Goal: Task Accomplishment & Management: Manage account settings

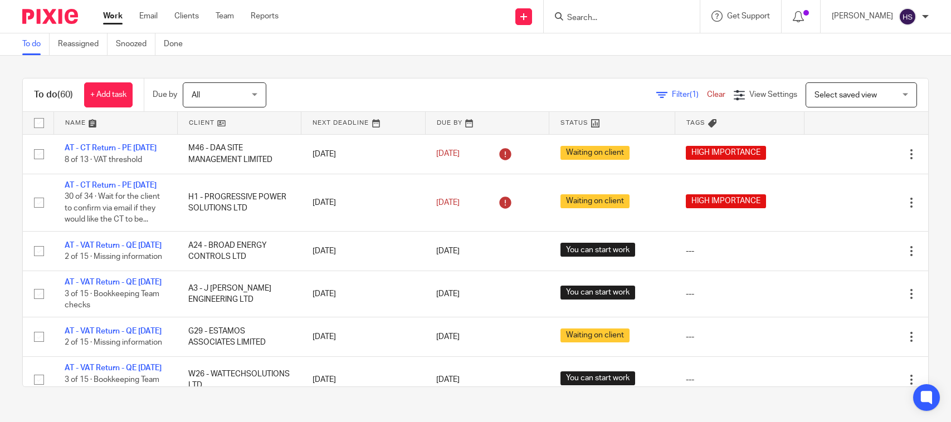
drag, startPoint x: 0, startPoint y: 0, endPoint x: 353, endPoint y: 35, distance: 354.4
click at [353, 35] on div "To do Reassigned Snoozed Done" at bounding box center [475, 44] width 951 height 22
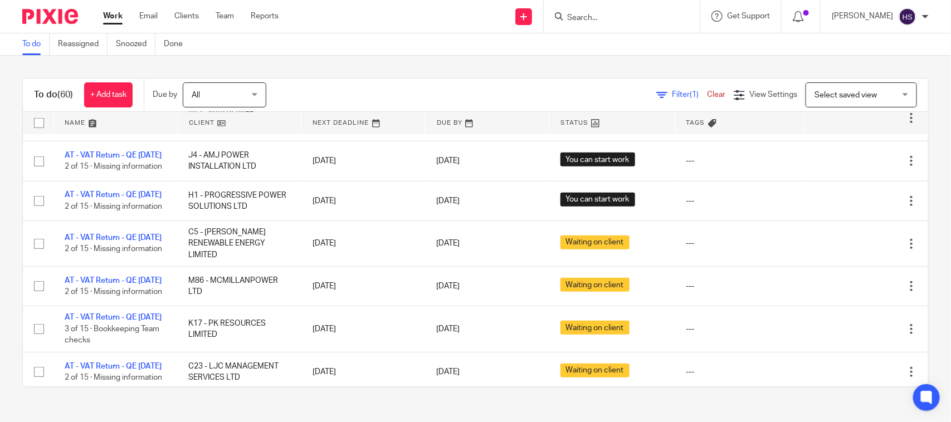
scroll to position [1902, 0]
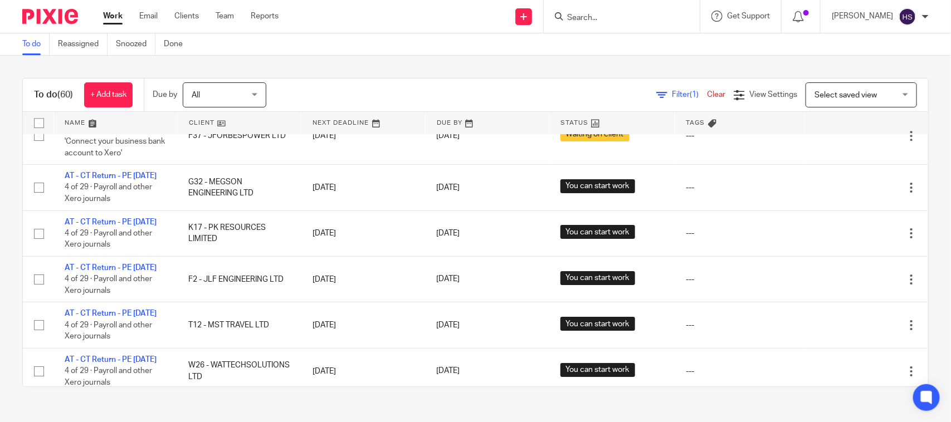
click at [114, 21] on link "Work" at bounding box center [113, 16] width 20 height 11
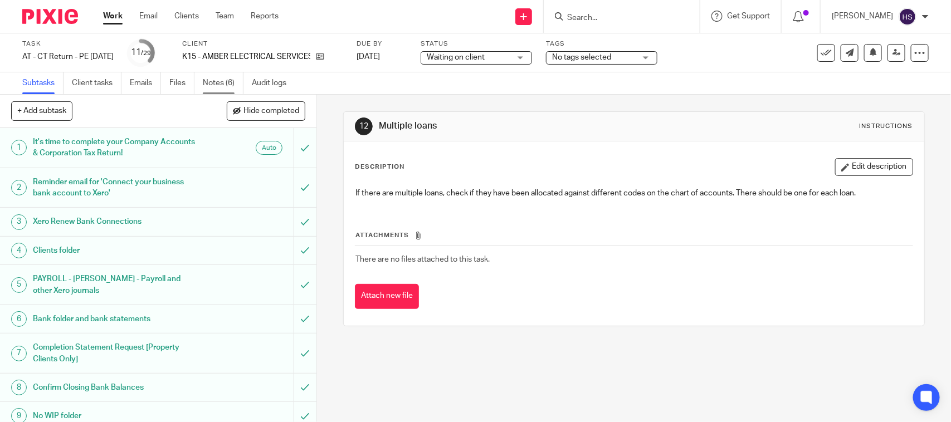
click at [228, 81] on link "Notes (6)" at bounding box center [223, 83] width 41 height 22
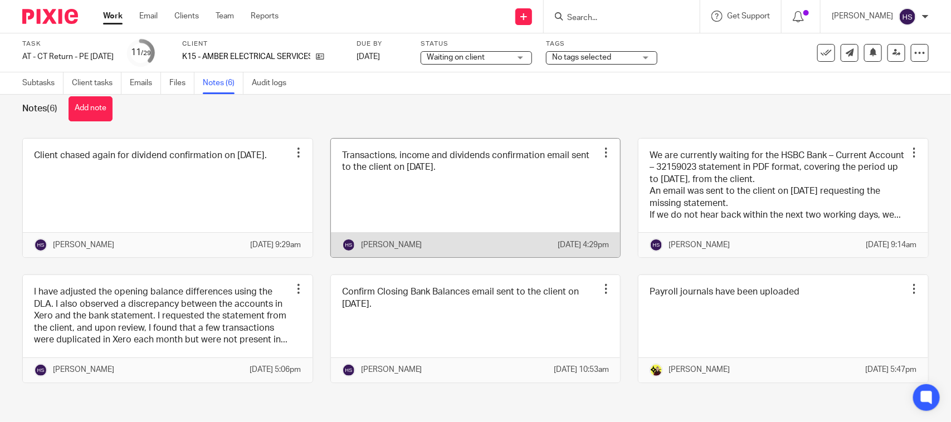
scroll to position [45, 0]
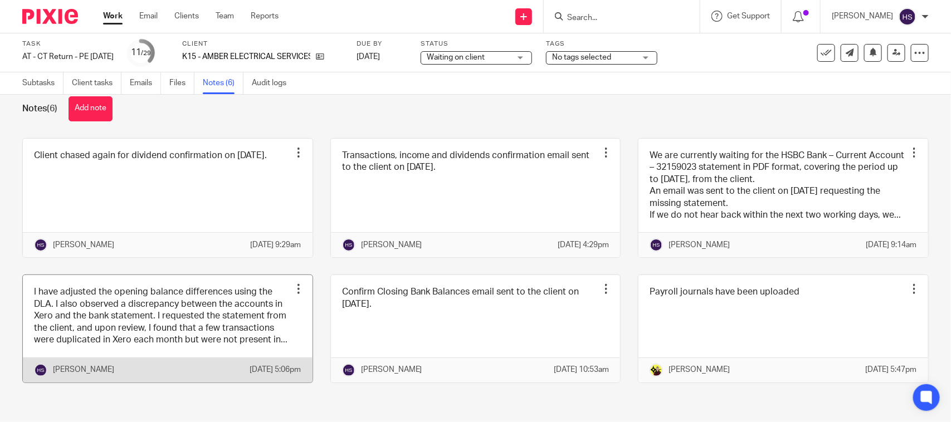
click at [184, 302] on link at bounding box center [168, 328] width 290 height 107
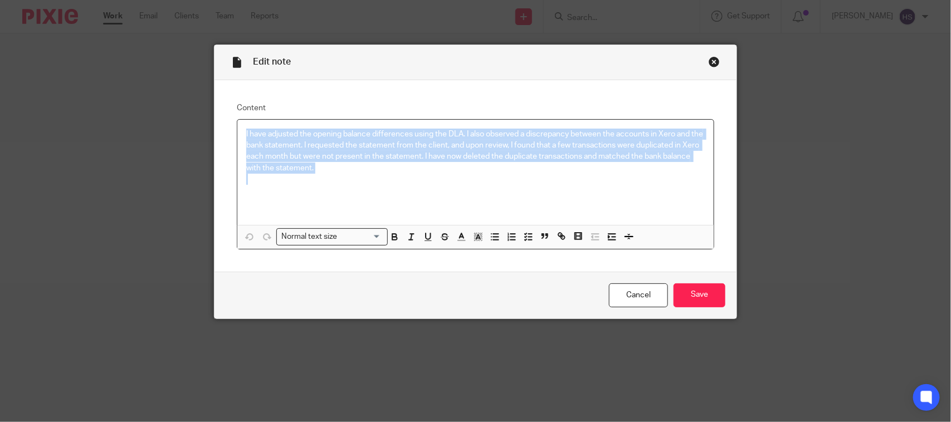
drag, startPoint x: 241, startPoint y: 129, endPoint x: 536, endPoint y: 184, distance: 300.3
click at [536, 184] on div "I have adjusted the opening balance differences using the DLA. I also observed …" at bounding box center [475, 172] width 476 height 105
copy p "I have adjusted the opening balance differences using the DLA. I also observed …"
click at [704, 288] on input "Save" at bounding box center [700, 296] width 52 height 24
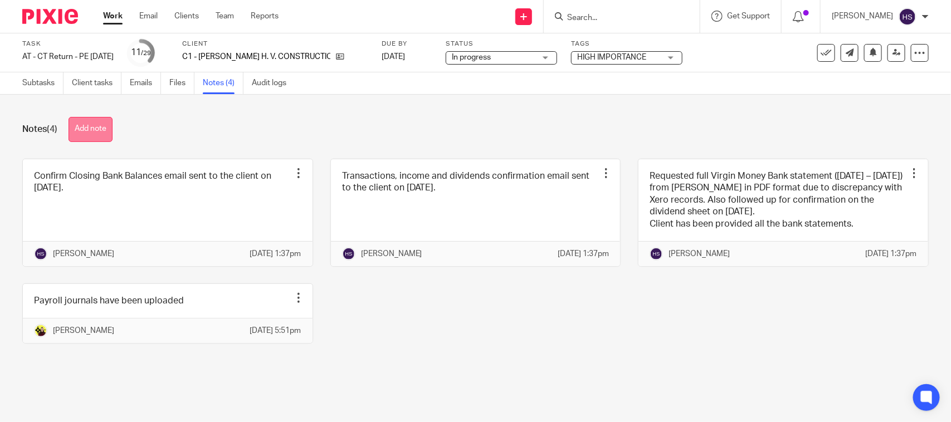
click at [110, 131] on button "Add note" at bounding box center [91, 129] width 44 height 25
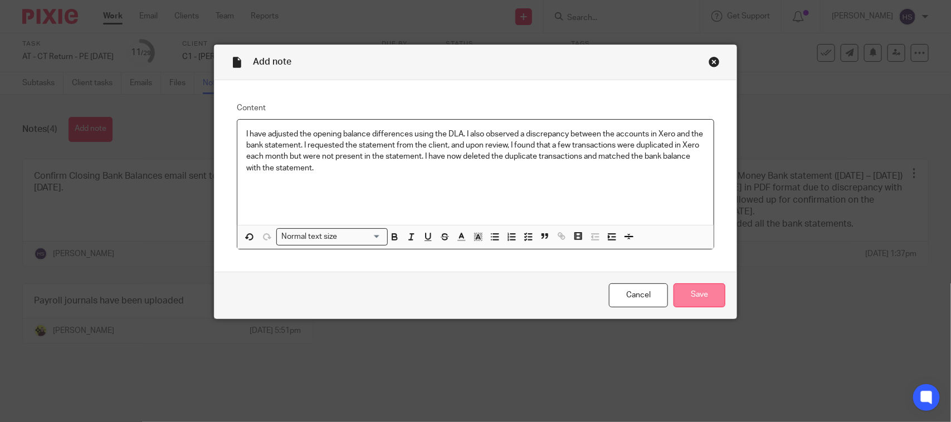
click at [691, 290] on input "Save" at bounding box center [700, 296] width 52 height 24
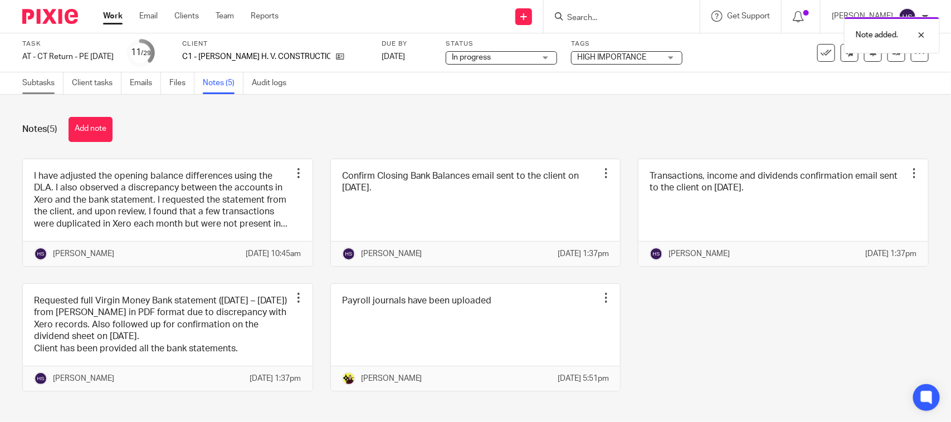
click at [46, 80] on link "Subtasks" at bounding box center [42, 83] width 41 height 22
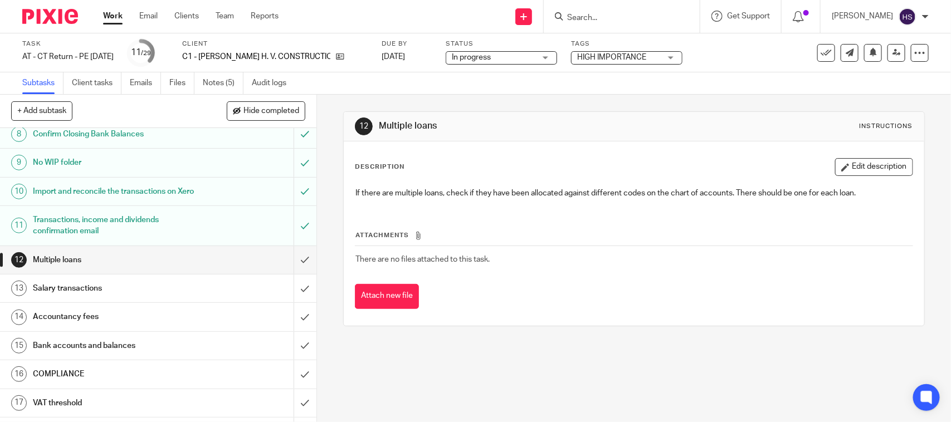
scroll to position [255, 0]
click at [293, 265] on input "submit" at bounding box center [158, 259] width 316 height 28
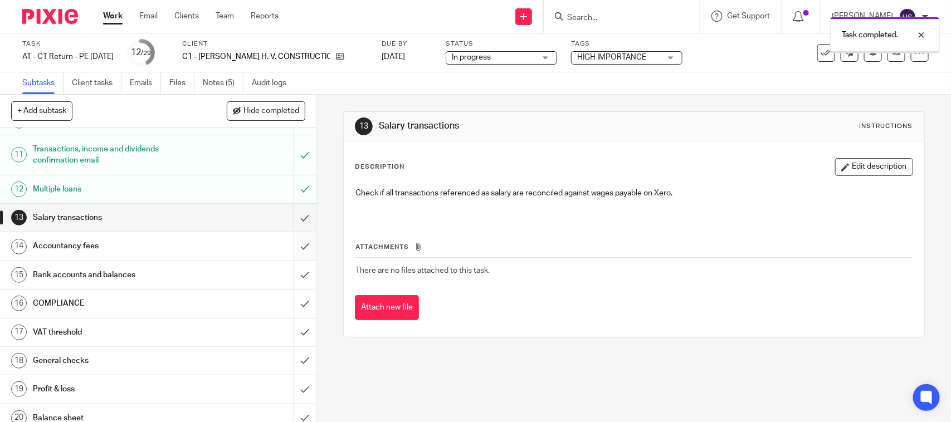
scroll to position [348, 0]
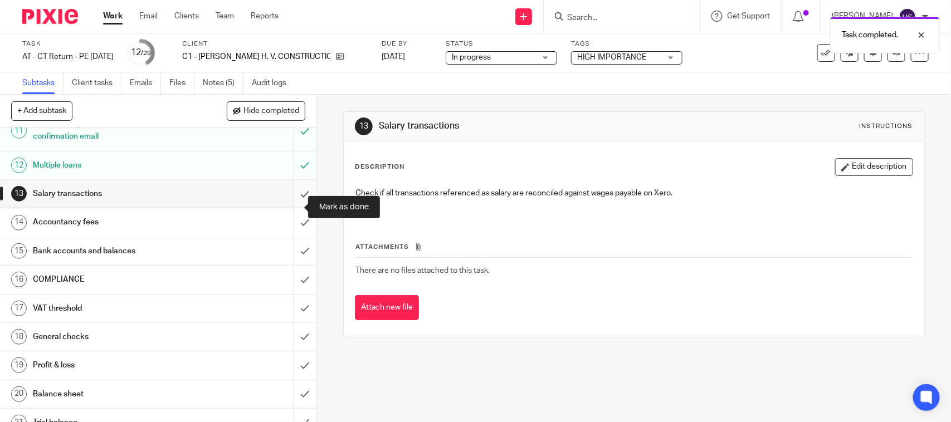
click at [293, 208] on input "submit" at bounding box center [158, 194] width 316 height 28
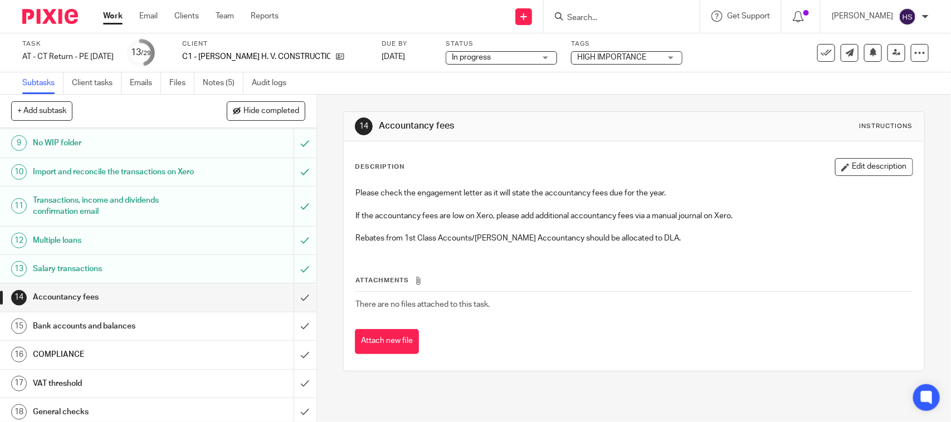
scroll to position [279, 0]
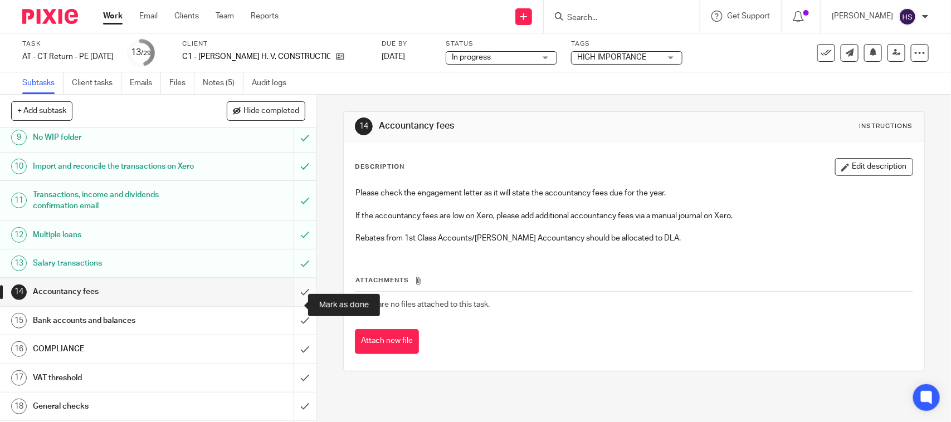
click at [289, 305] on input "submit" at bounding box center [158, 292] width 316 height 28
click at [288, 334] on input "submit" at bounding box center [158, 321] width 316 height 28
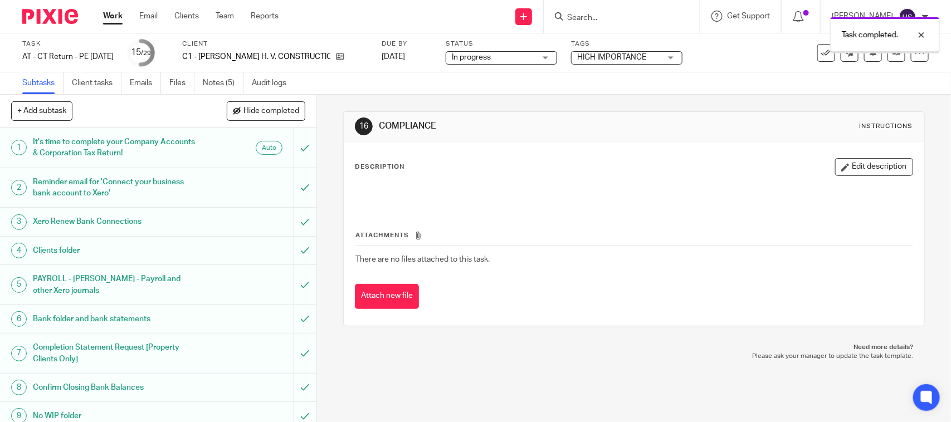
scroll to position [348, 0]
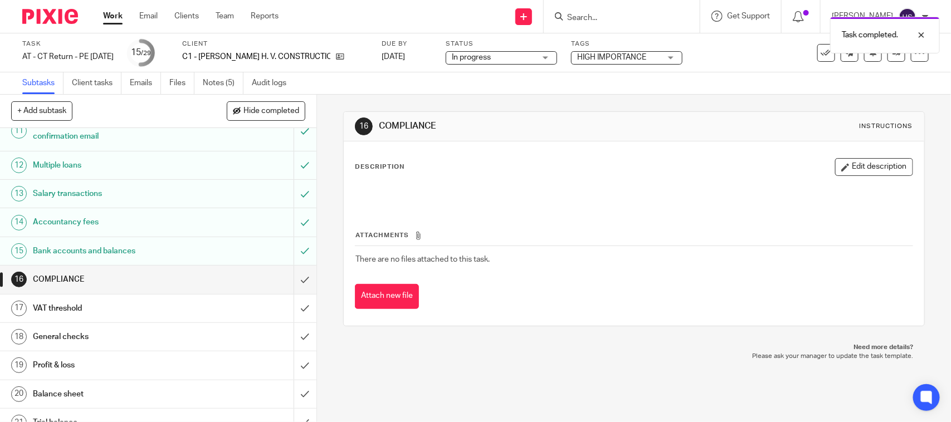
click at [510, 62] on span "In progress" at bounding box center [494, 58] width 84 height 12
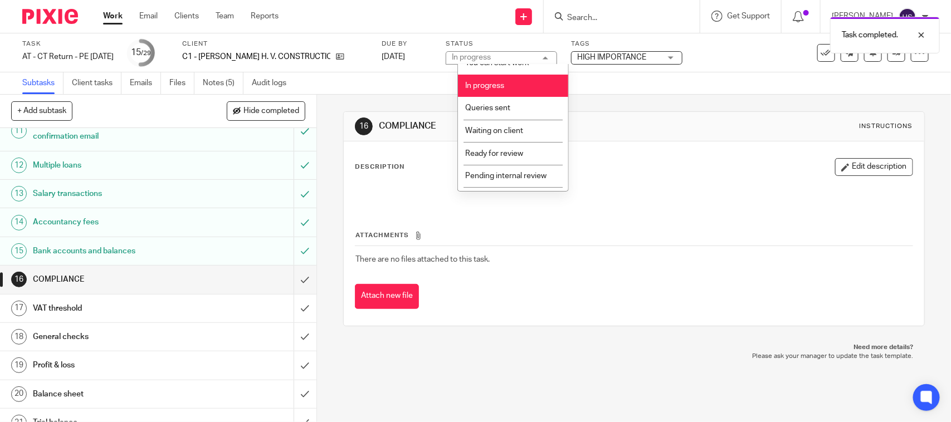
scroll to position [53, 0]
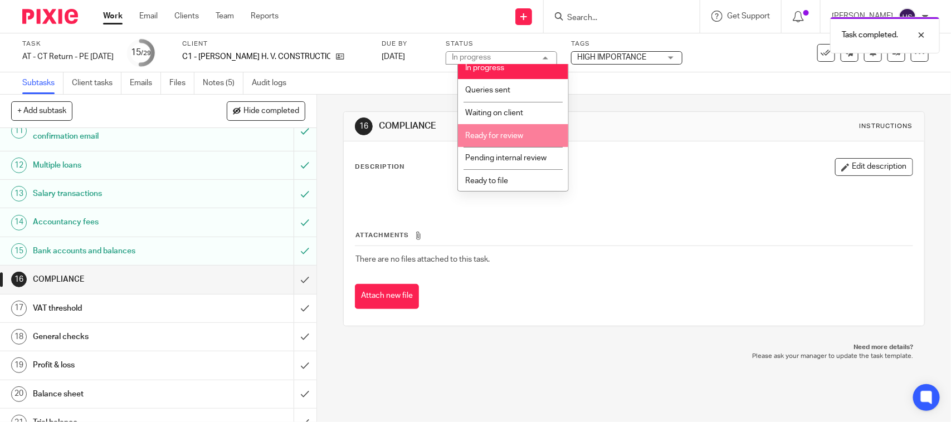
click at [504, 125] on li "Ready for review" at bounding box center [513, 135] width 110 height 23
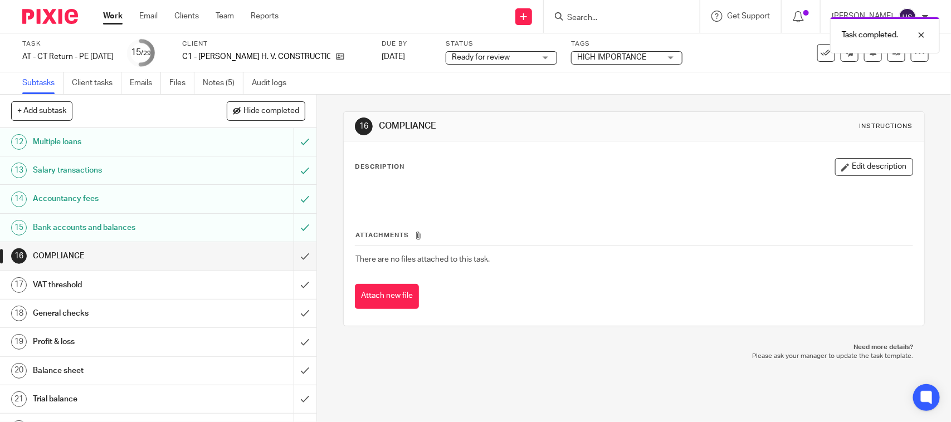
scroll to position [395, 0]
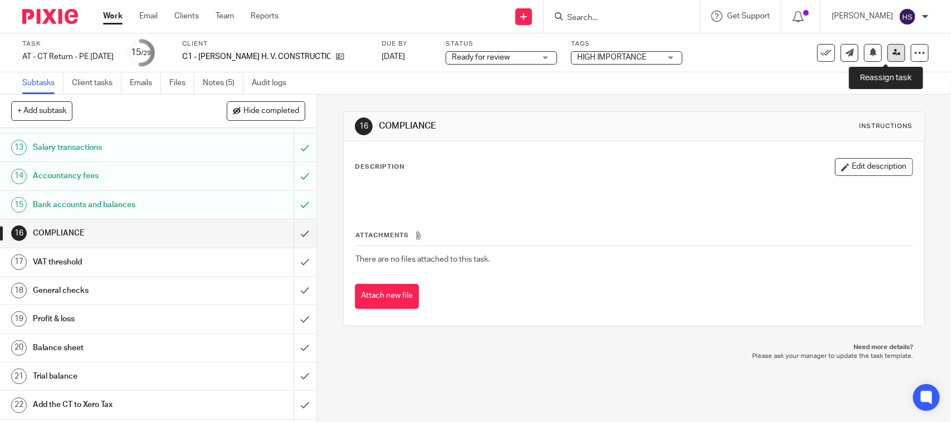
click at [893, 56] on icon at bounding box center [897, 52] width 8 height 8
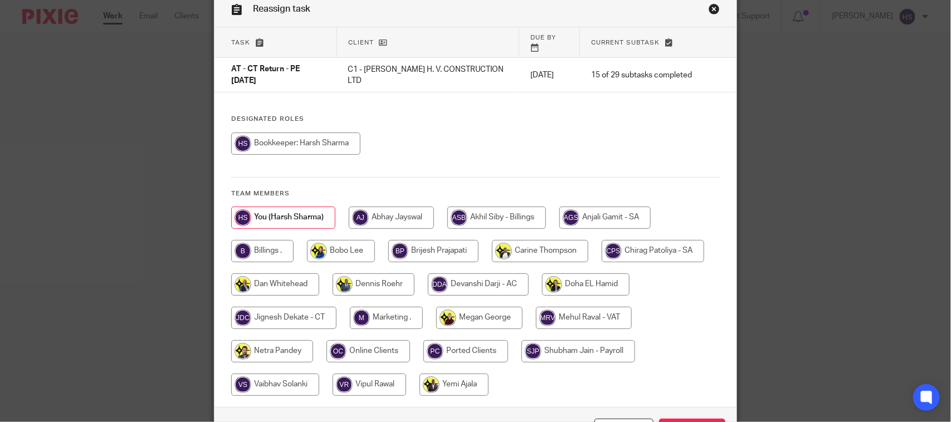
scroll to position [121, 0]
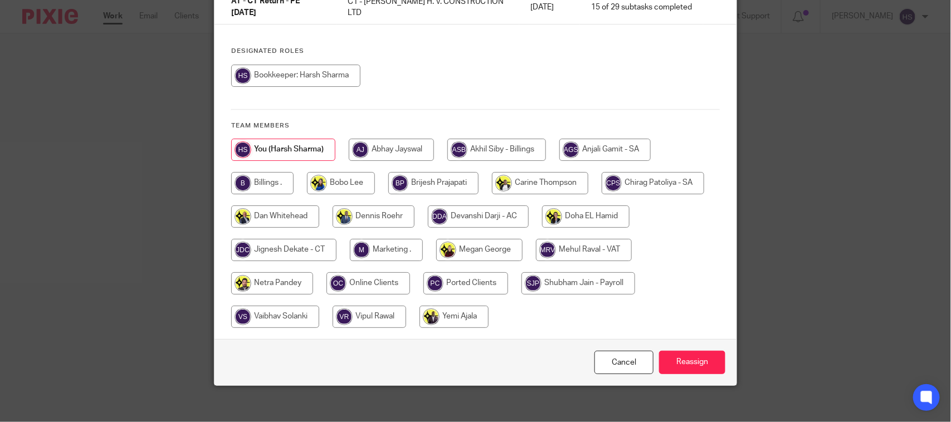
click at [298, 242] on input "radio" at bounding box center [283, 250] width 105 height 22
radio input "true"
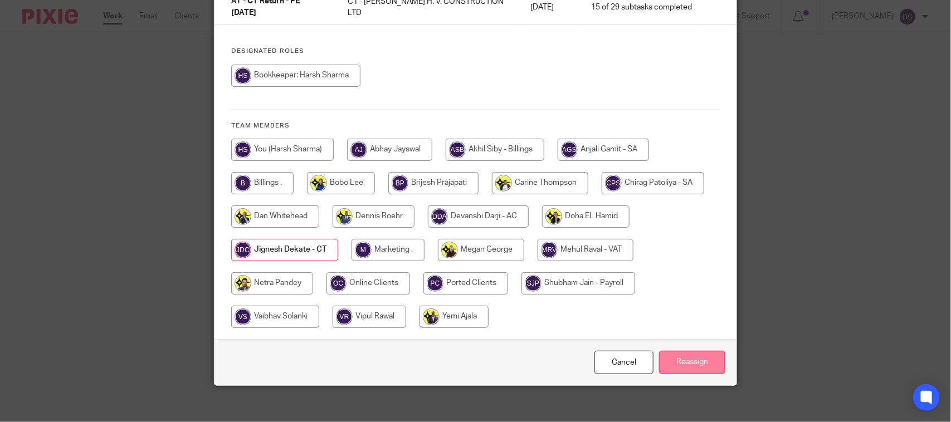
click at [705, 360] on input "Reassign" at bounding box center [692, 363] width 66 height 24
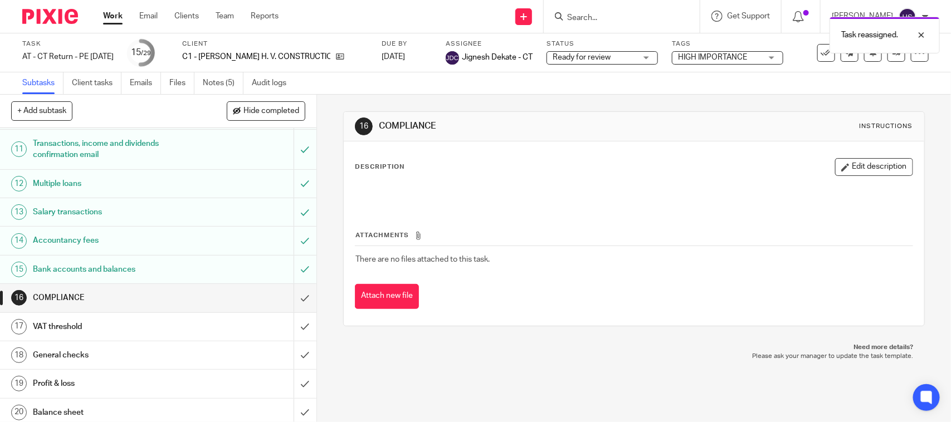
scroll to position [371, 0]
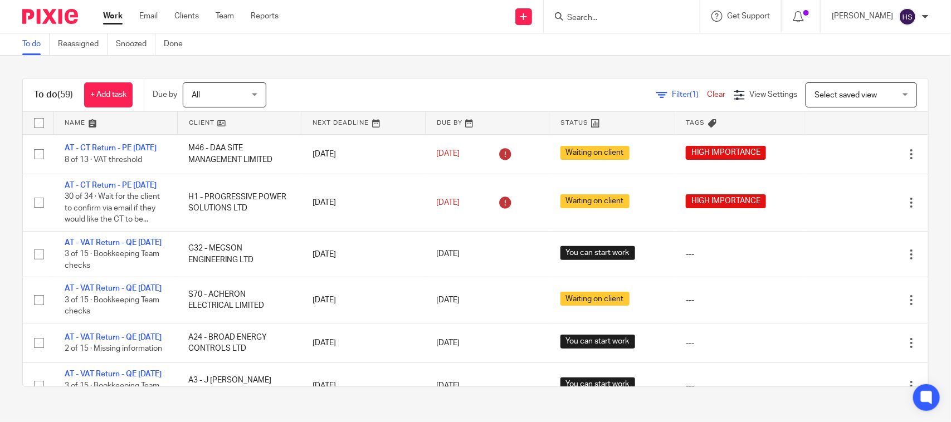
click at [656, 89] on div "Filter (1) Clear" at bounding box center [694, 95] width 77 height 12
click at [656, 95] on link "Filter (1)" at bounding box center [681, 95] width 51 height 8
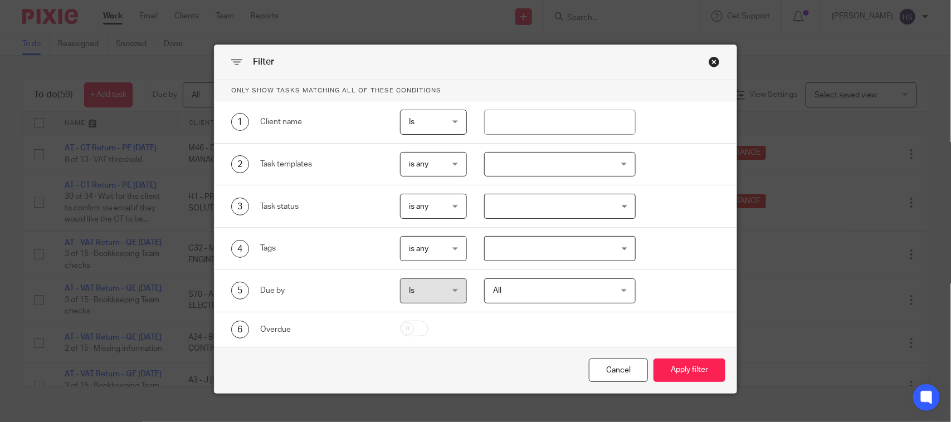
click at [563, 243] on input "Search for option" at bounding box center [557, 249] width 143 height 20
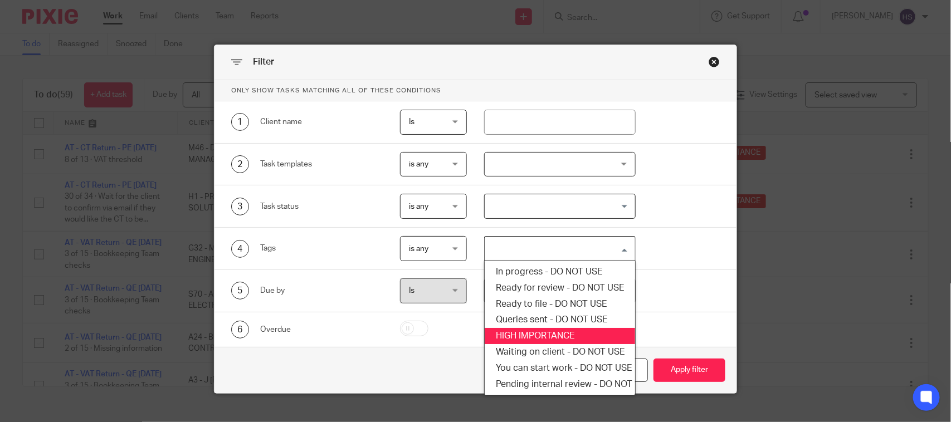
click at [544, 330] on li "HIGH IMPORTANCE" at bounding box center [560, 336] width 150 height 16
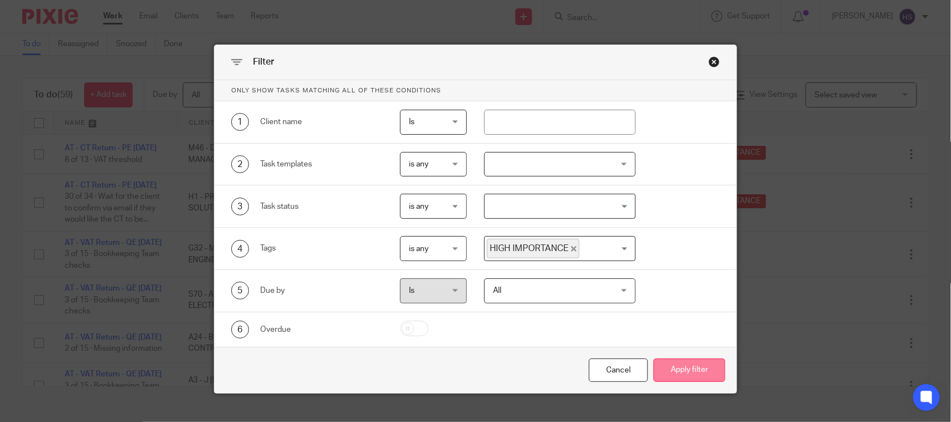
click at [676, 371] on button "Apply filter" at bounding box center [690, 371] width 72 height 24
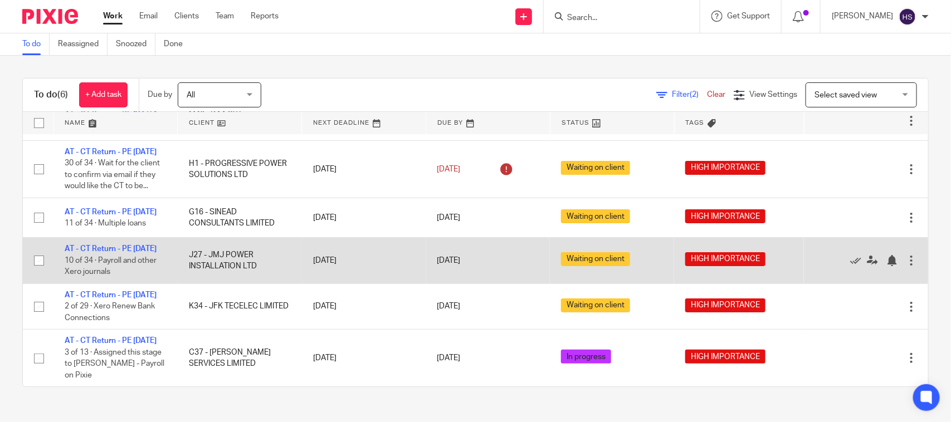
scroll to position [90, 0]
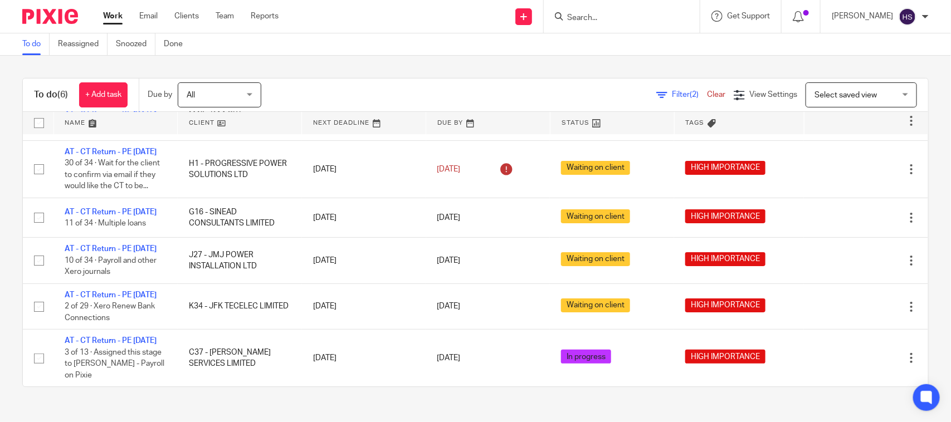
click at [119, 17] on link "Work" at bounding box center [113, 16] width 20 height 11
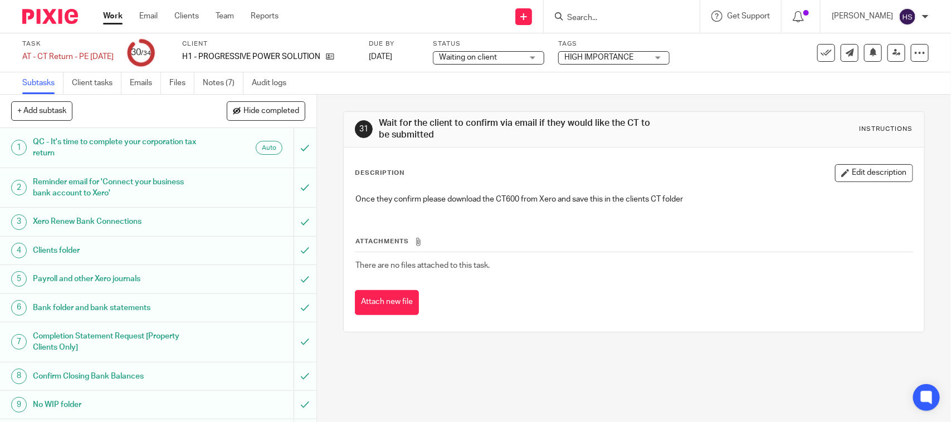
click at [476, 60] on span "Waiting on client" at bounding box center [468, 57] width 58 height 8
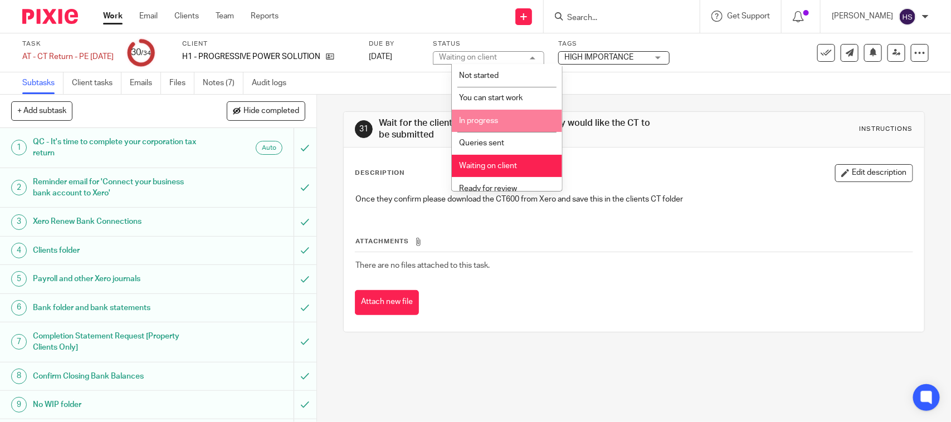
click at [479, 118] on span "In progress" at bounding box center [478, 121] width 39 height 8
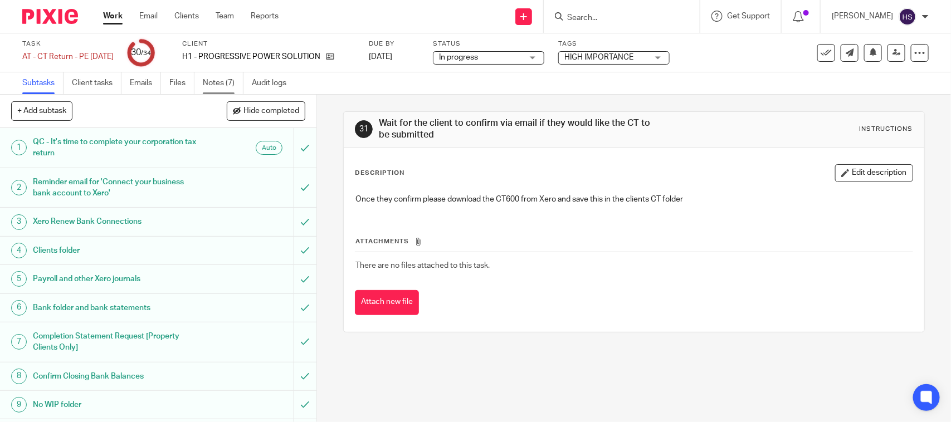
click at [230, 81] on link "Notes (7)" at bounding box center [223, 83] width 41 height 22
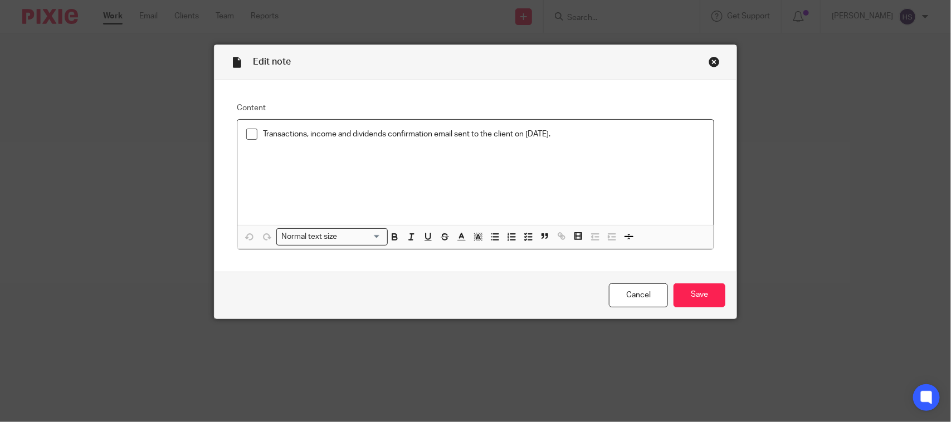
click at [250, 138] on span at bounding box center [251, 134] width 11 height 11
click at [692, 289] on input "Save" at bounding box center [700, 296] width 52 height 24
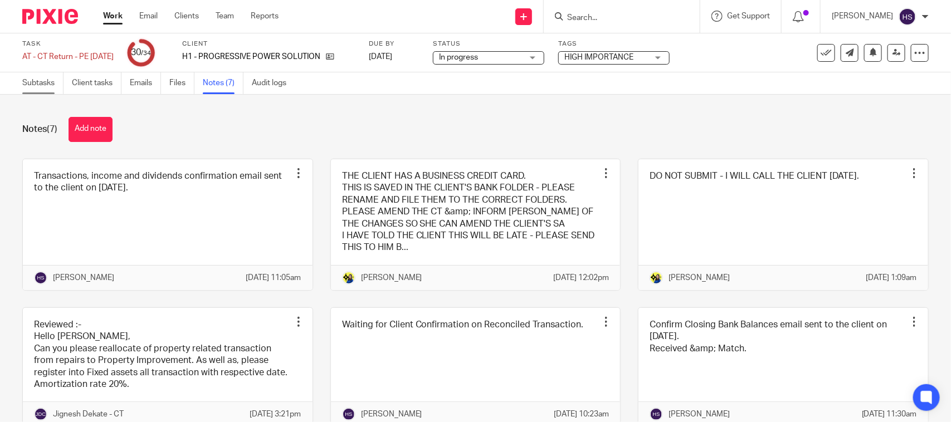
click at [43, 81] on link "Subtasks" at bounding box center [42, 83] width 41 height 22
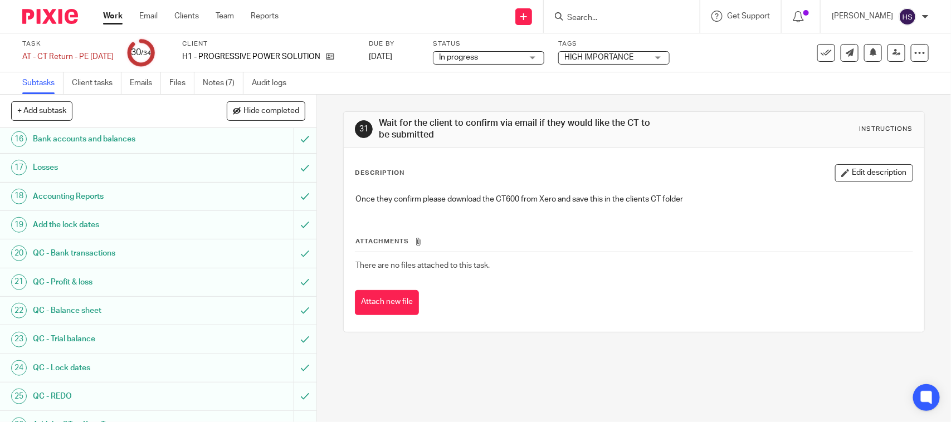
scroll to position [464, 0]
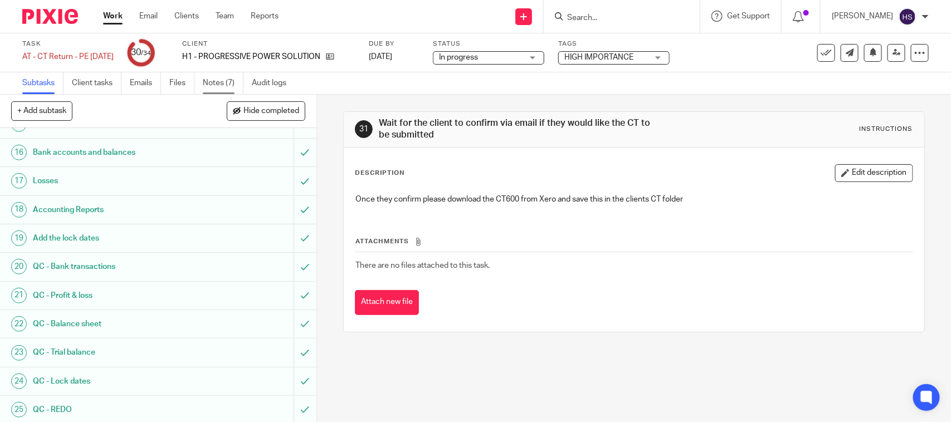
click at [223, 78] on link "Notes (7)" at bounding box center [223, 83] width 41 height 22
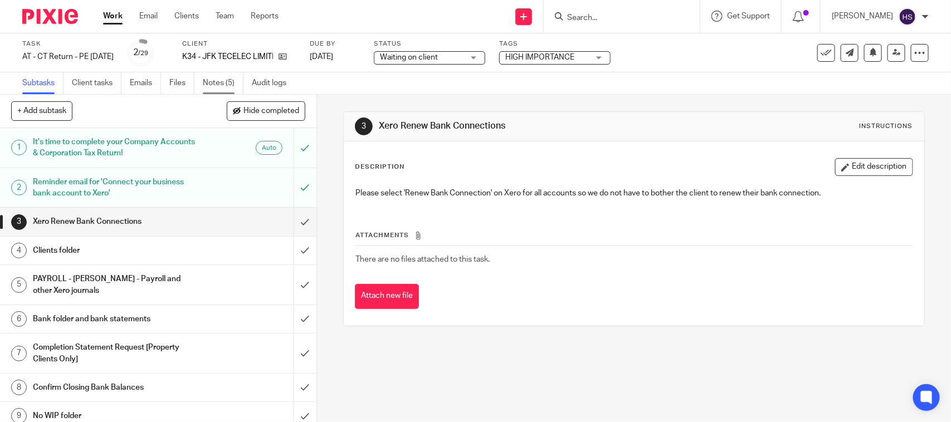
click at [231, 85] on link "Notes (5)" at bounding box center [223, 83] width 41 height 22
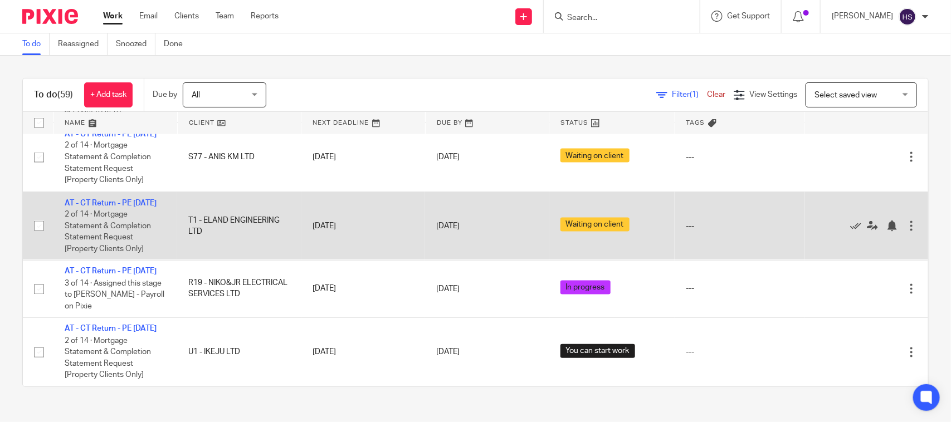
scroll to position [3379, 0]
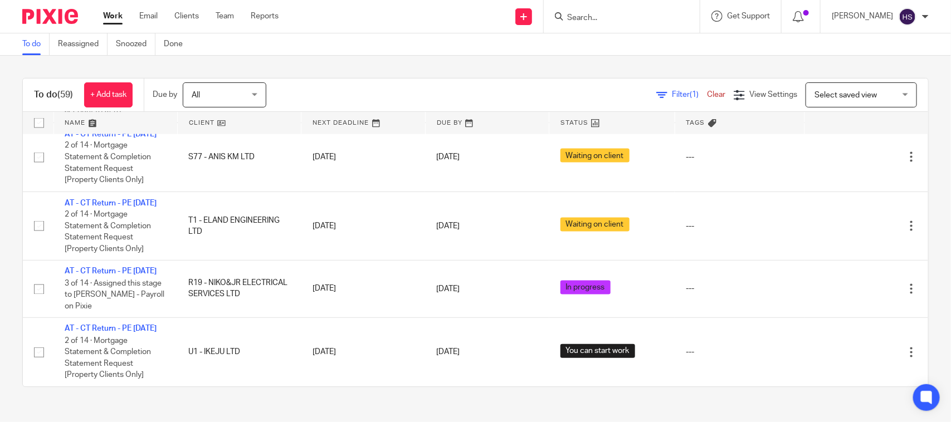
drag, startPoint x: 339, startPoint y: 327, endPoint x: 352, endPoint y: 120, distance: 206.6
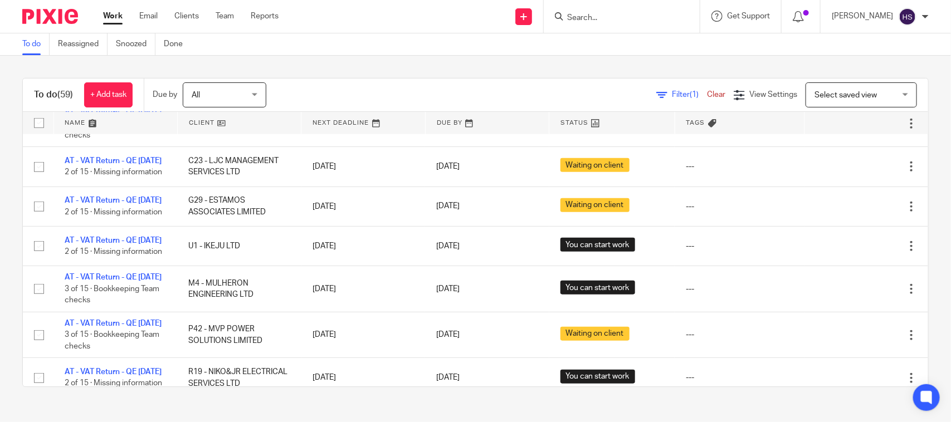
scroll to position [0, 0]
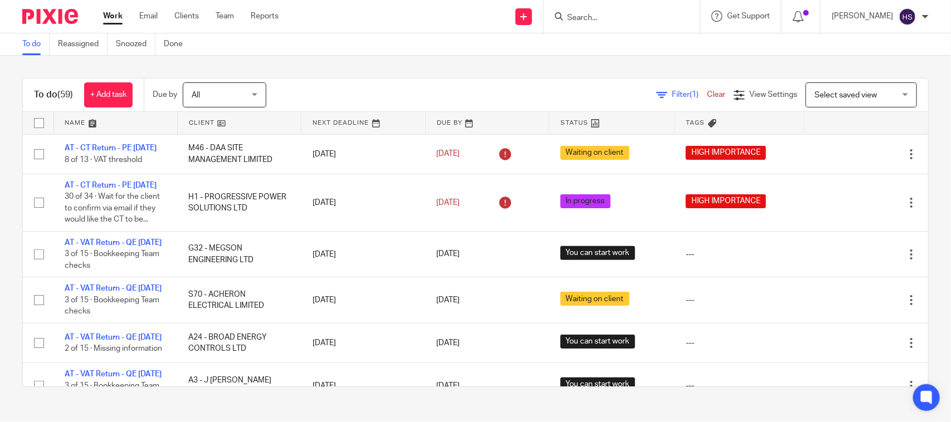
drag, startPoint x: 468, startPoint y: 193, endPoint x: 474, endPoint y: 87, distance: 106.0
click at [637, 18] on input "Search" at bounding box center [616, 18] width 100 height 10
type input "Ikeju"
click at [503, 56] on div "To do (59) + Add task Due by All All Today Tomorrow This week Next week This mo…" at bounding box center [475, 233] width 951 height 354
click at [672, 93] on span "Filter (1)" at bounding box center [689, 95] width 35 height 8
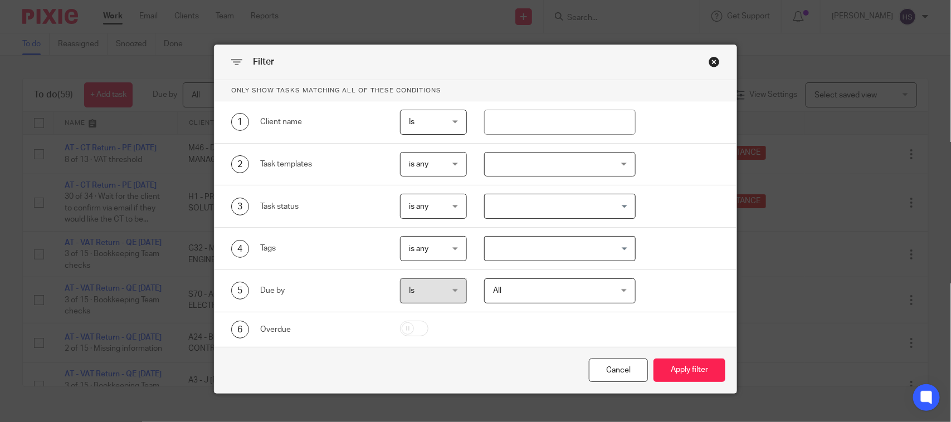
click at [544, 238] on div "Search for option" at bounding box center [557, 248] width 145 height 22
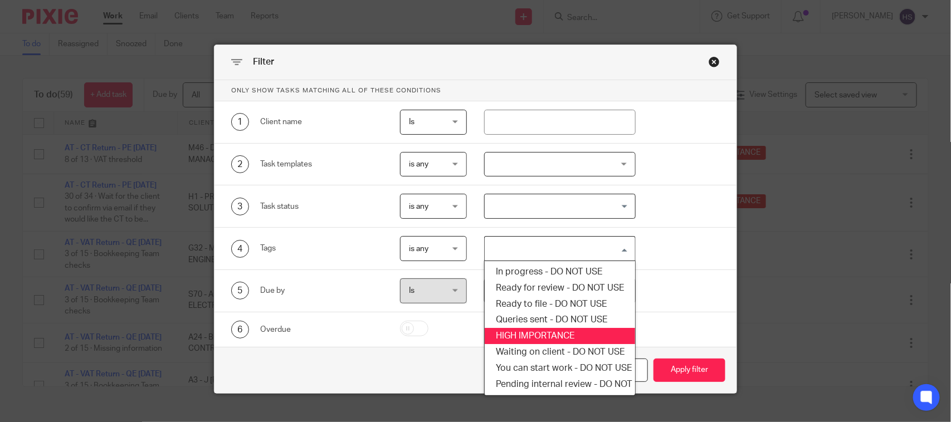
click at [523, 333] on li "HIGH IMPORTANCE" at bounding box center [560, 336] width 150 height 16
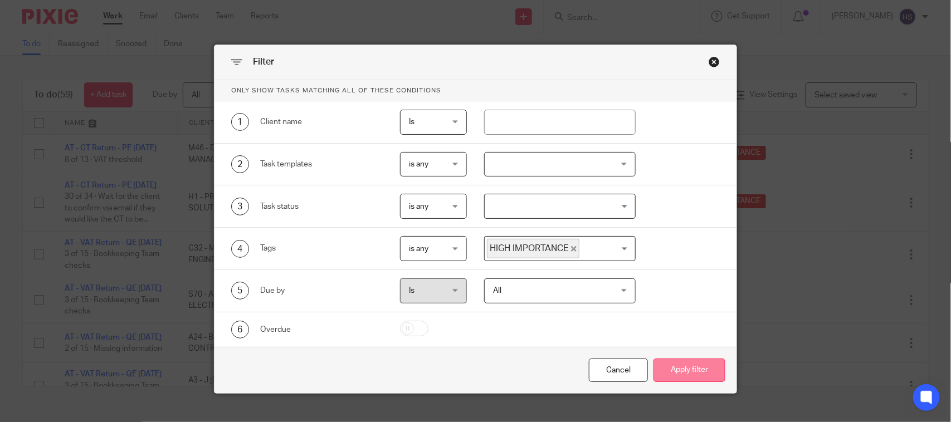
click at [698, 377] on button "Apply filter" at bounding box center [690, 371] width 72 height 24
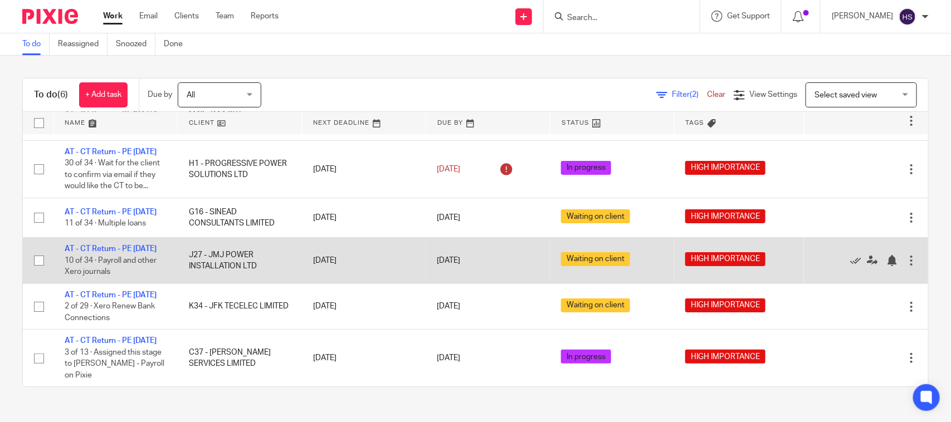
scroll to position [90, 0]
